Goal: Find specific page/section: Find specific page/section

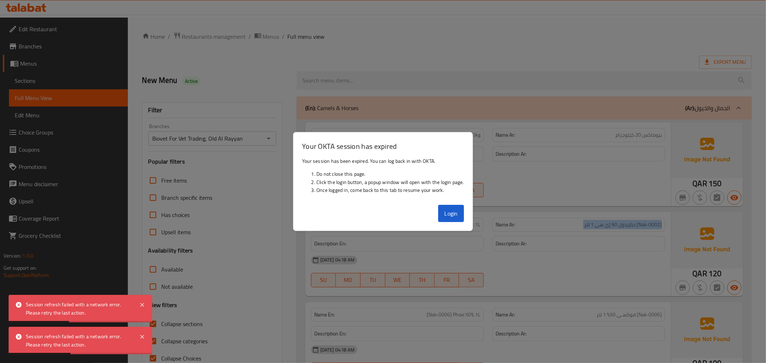
click at [452, 218] on button "Login" at bounding box center [451, 213] width 26 height 17
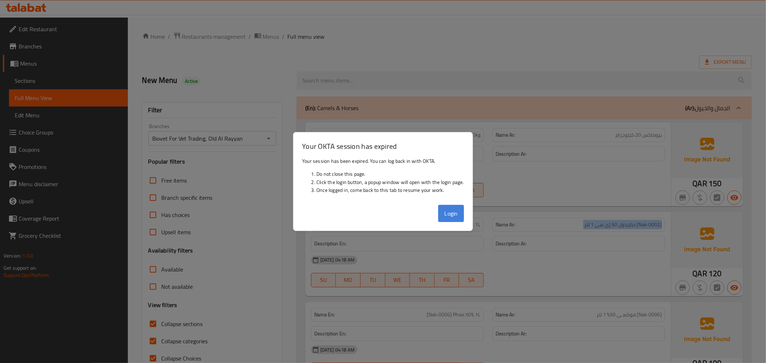
click at [451, 216] on button "Login" at bounding box center [451, 213] width 26 height 17
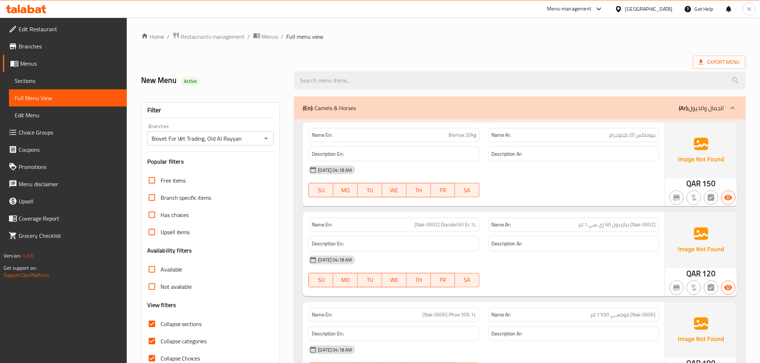
click at [625, 9] on div at bounding box center [620, 9] width 10 height 8
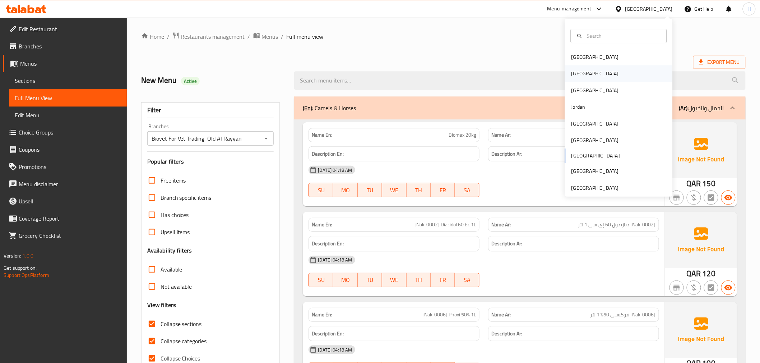
click at [600, 72] on div "[GEOGRAPHIC_DATA]" at bounding box center [619, 74] width 108 height 17
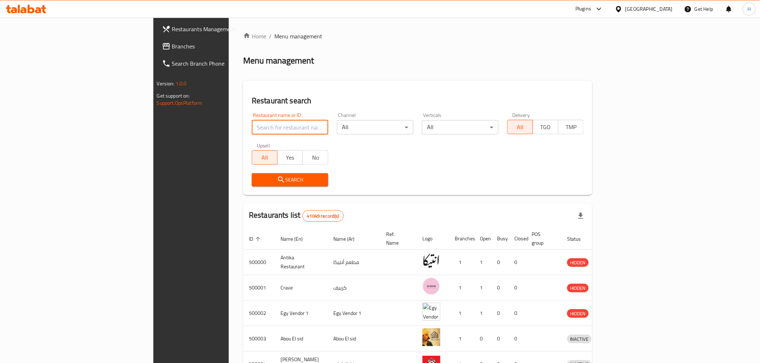
click at [252, 125] on input "search" at bounding box center [290, 127] width 77 height 14
paste input "البان فرح"
type input "البان فرح"
click button "Search" at bounding box center [290, 179] width 77 height 13
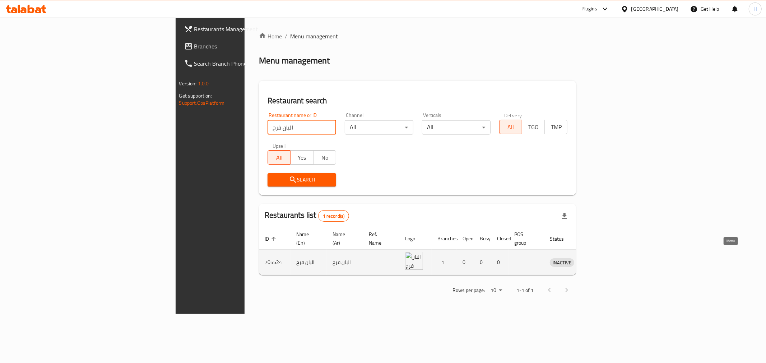
click at [597, 258] on icon "enhanced table" at bounding box center [593, 262] width 9 height 9
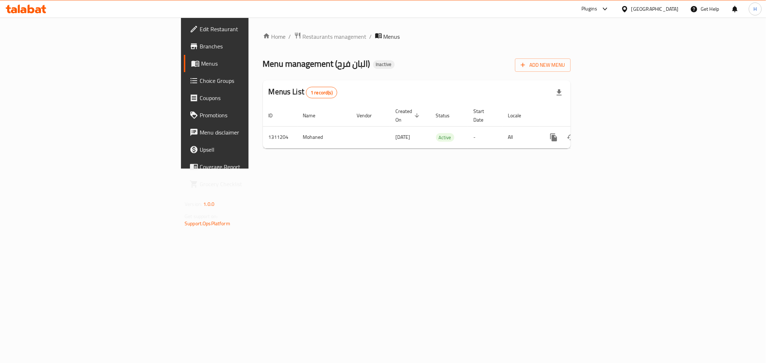
click at [200, 51] on span "Branches" at bounding box center [251, 46] width 103 height 9
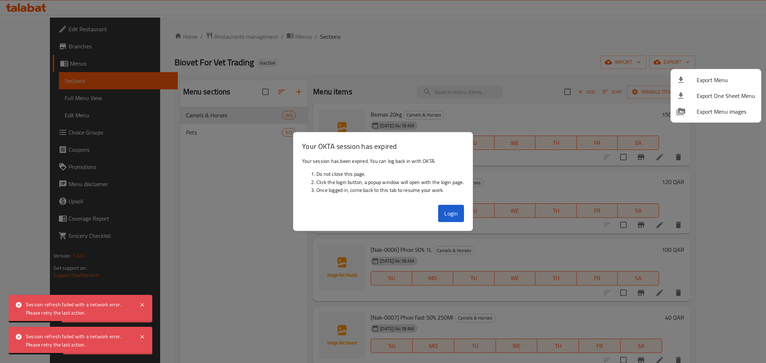
click at [461, 217] on div at bounding box center [383, 181] width 766 height 363
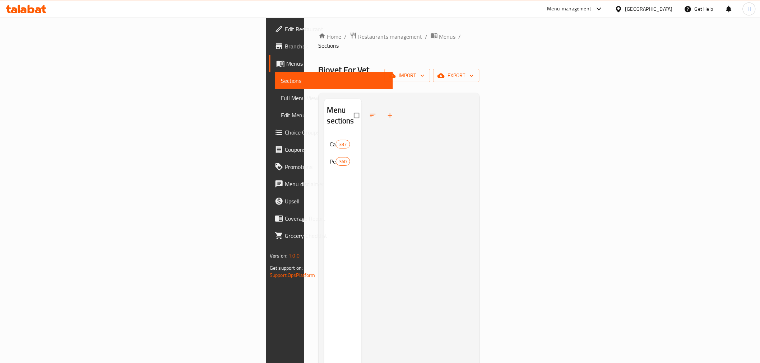
click at [658, 15] on div "[GEOGRAPHIC_DATA]" at bounding box center [643, 8] width 69 height 17
click at [622, 7] on icon at bounding box center [619, 9] width 8 height 8
click at [594, 72] on div "Egypt" at bounding box center [619, 74] width 108 height 17
